Goal: Task Accomplishment & Management: Complete application form

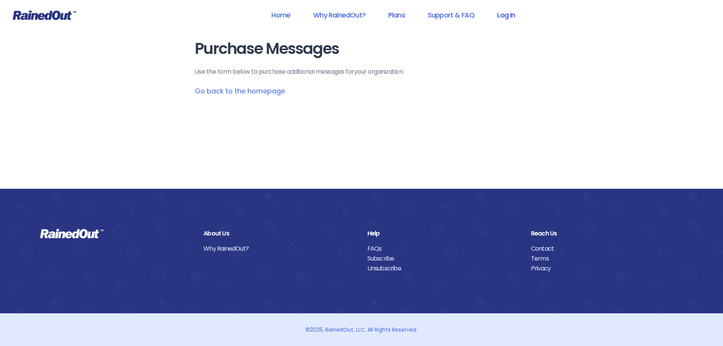
click at [503, 14] on link "Log In" at bounding box center [506, 14] width 38 height 17
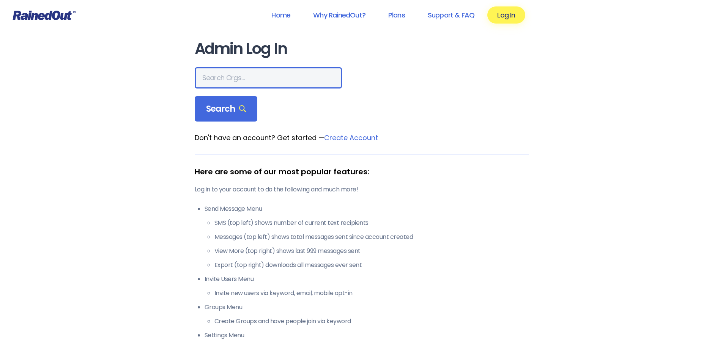
click at [225, 76] on input "text" at bounding box center [268, 77] width 147 height 21
type input "seabrook"
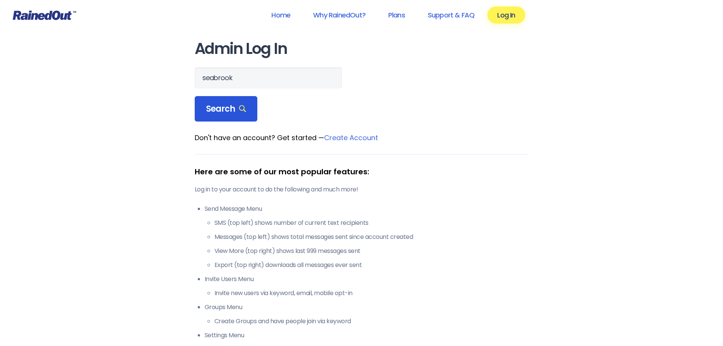
click at [222, 107] on span "Search" at bounding box center [226, 109] width 40 height 11
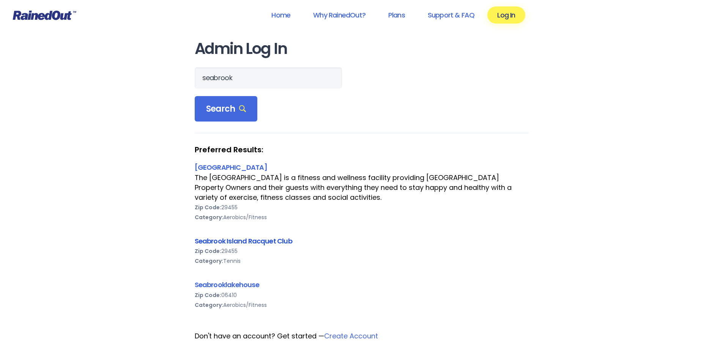
click at [223, 237] on link "Seabrook Island Racquet Club" at bounding box center [243, 240] width 97 height 9
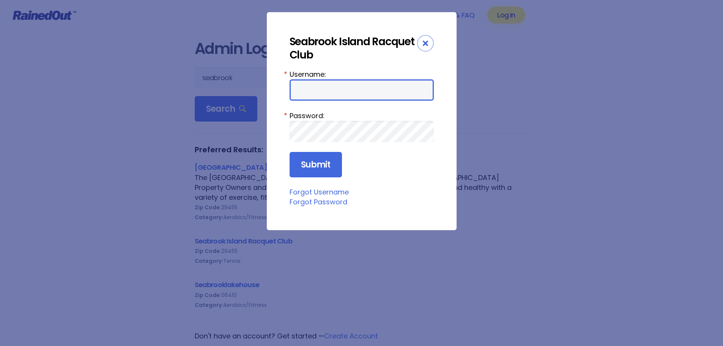
click at [358, 94] on input "Username:" at bounding box center [361, 89] width 144 height 21
type input "racquetclub"
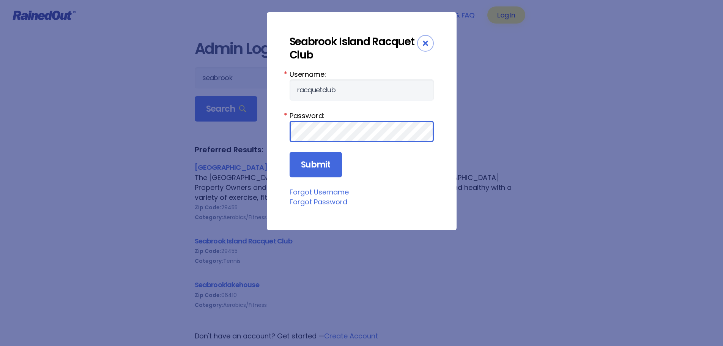
click at [289, 152] on input "Submit" at bounding box center [315, 165] width 52 height 26
